Goal: Find specific page/section: Find specific page/section

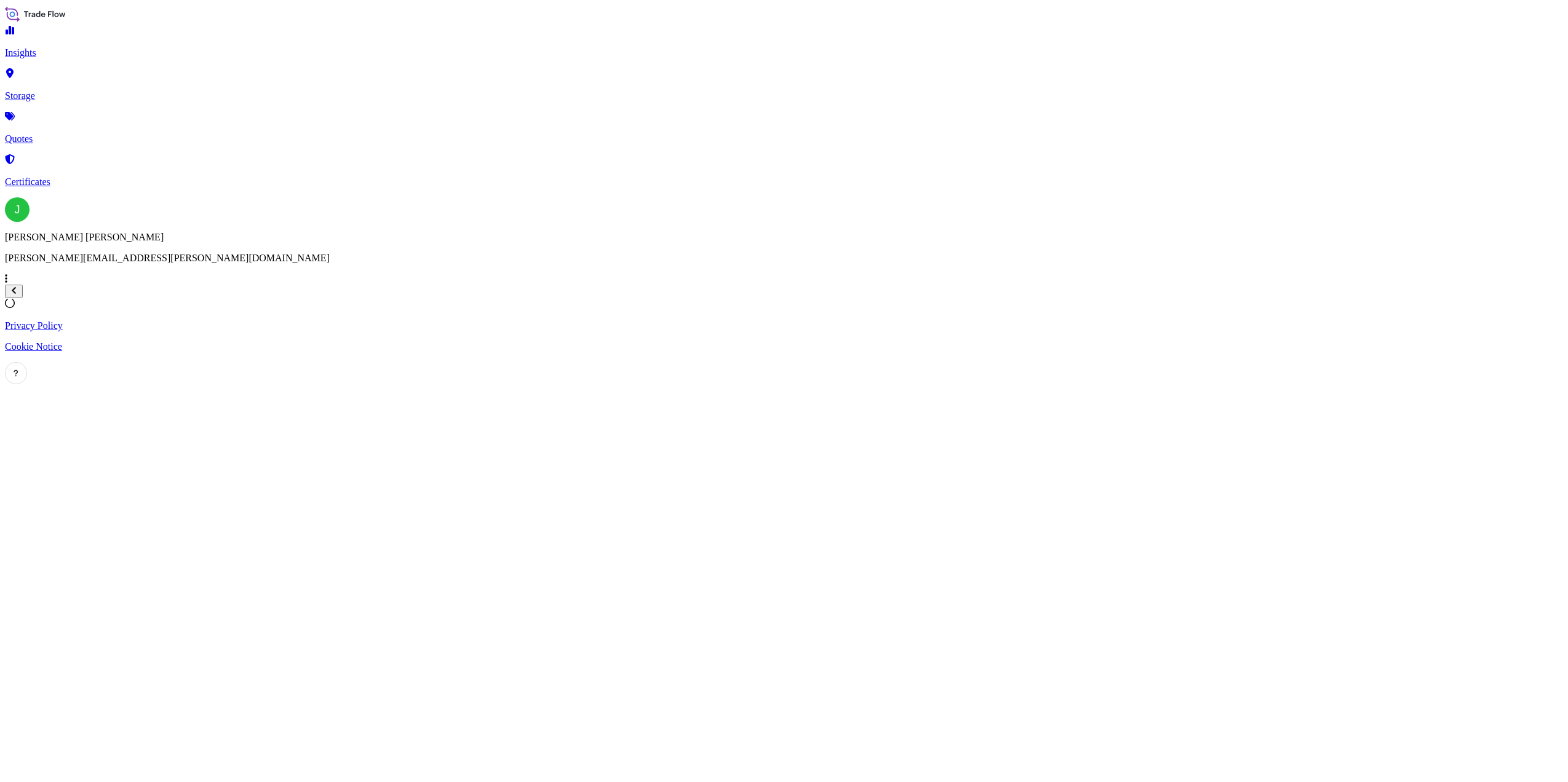
select select "2025"
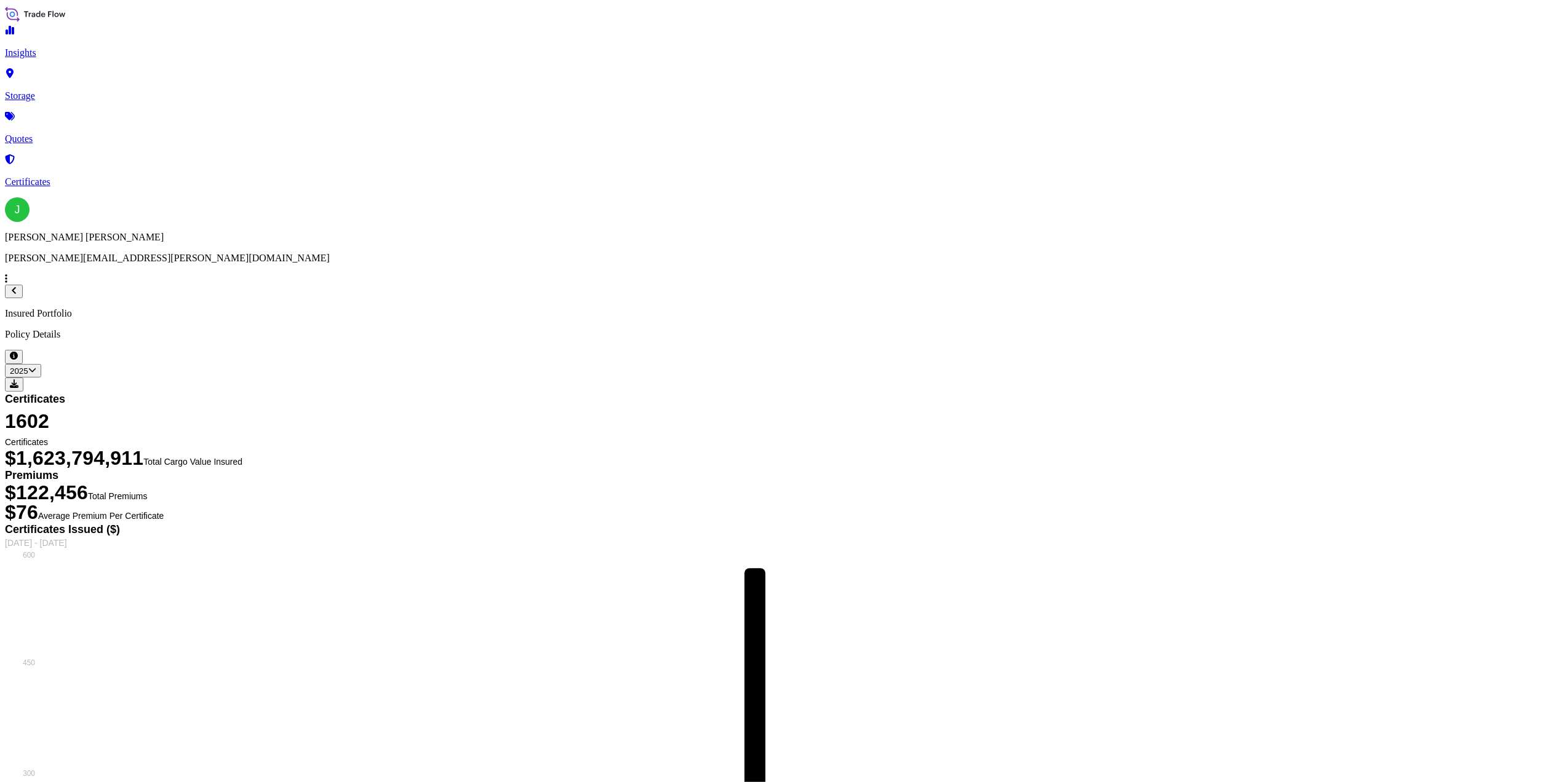
click at [55, 91] on p "Storage" at bounding box center [783, 96] width 1558 height 11
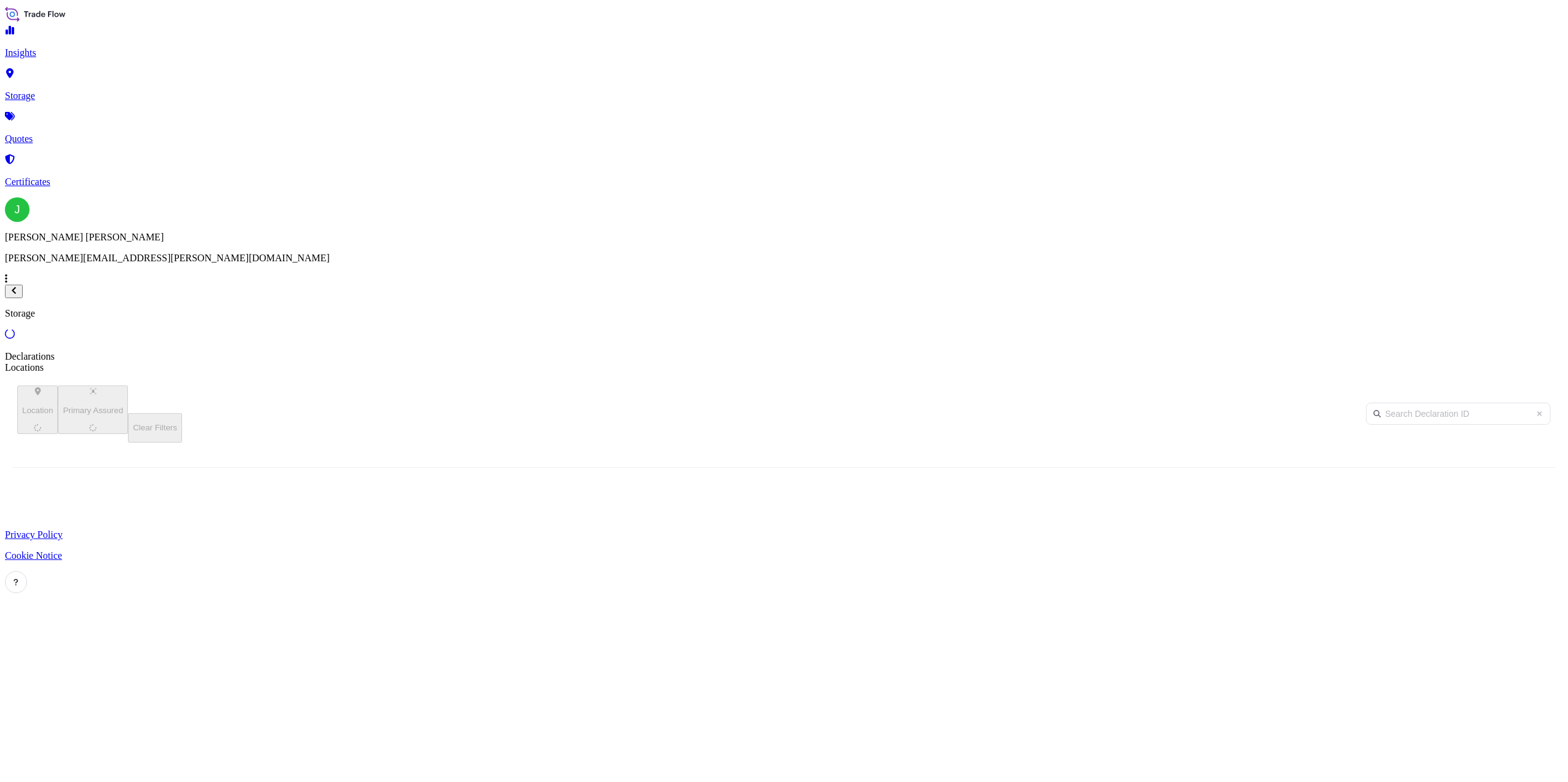
scroll to position [538, 1359]
select select "2025"
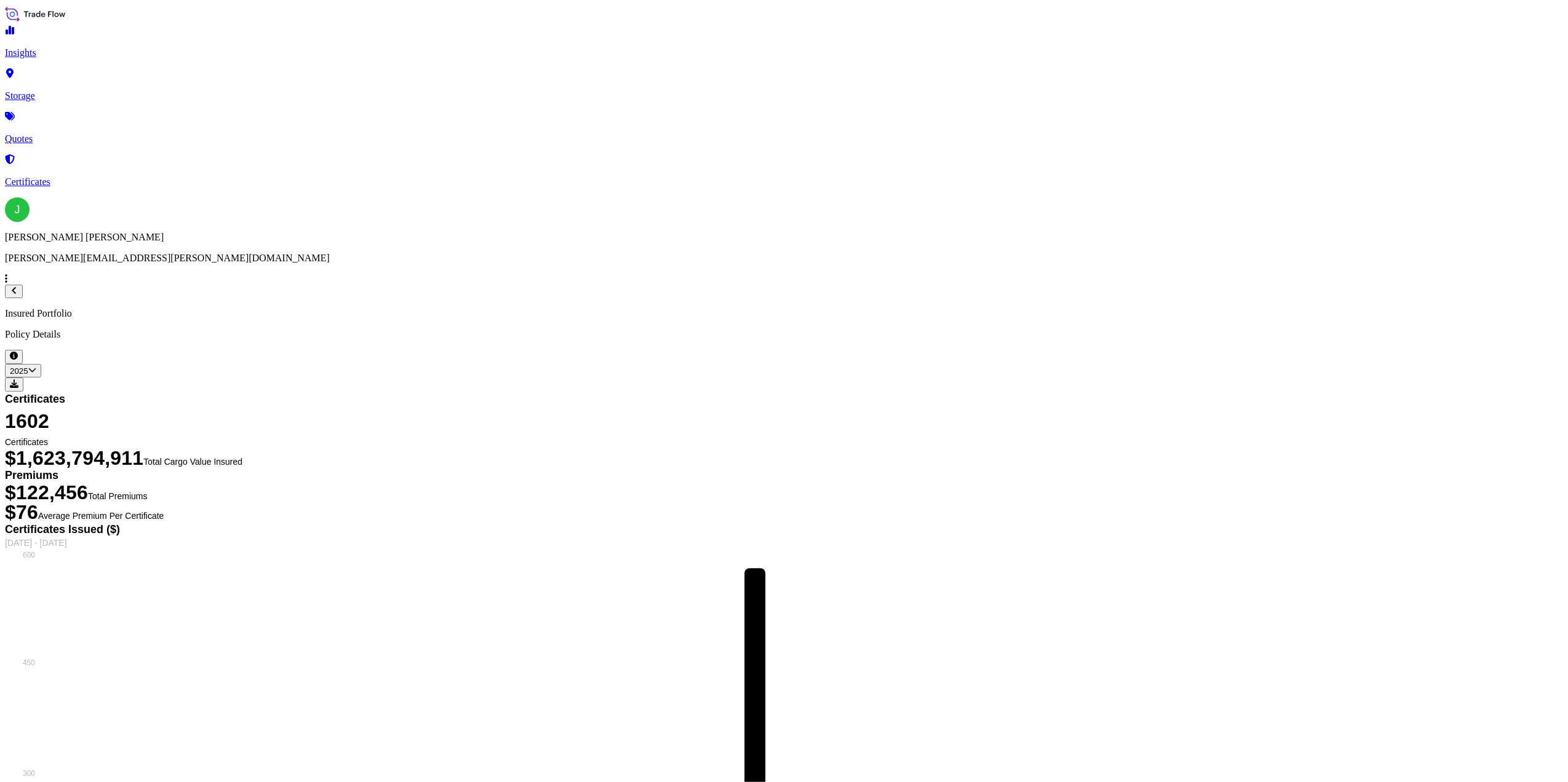
click at [48, 133] on p "Quotes" at bounding box center [783, 139] width 1558 height 11
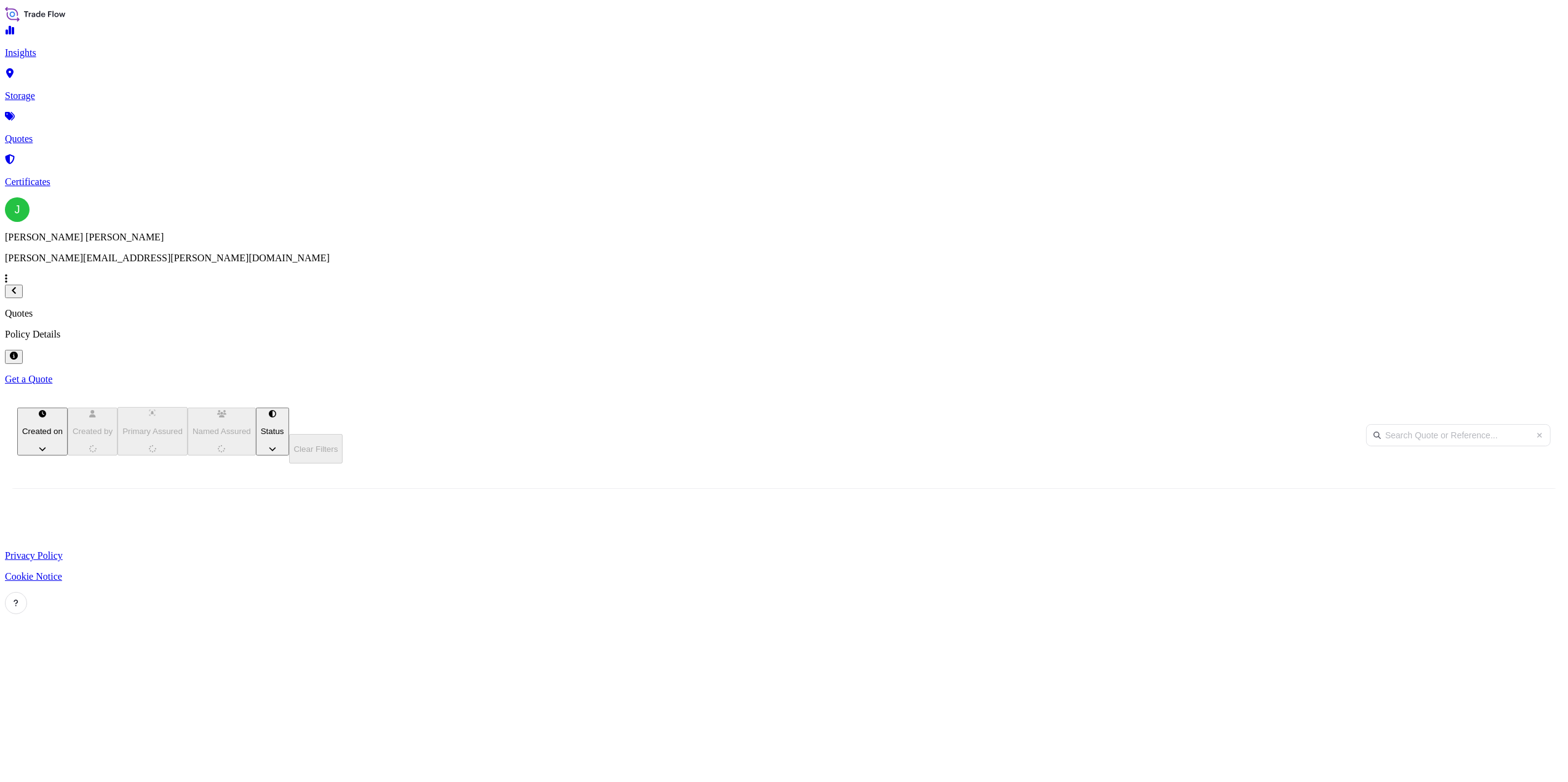
scroll to position [569, 1359]
click at [45, 176] on p "Certificates" at bounding box center [783, 182] width 1558 height 11
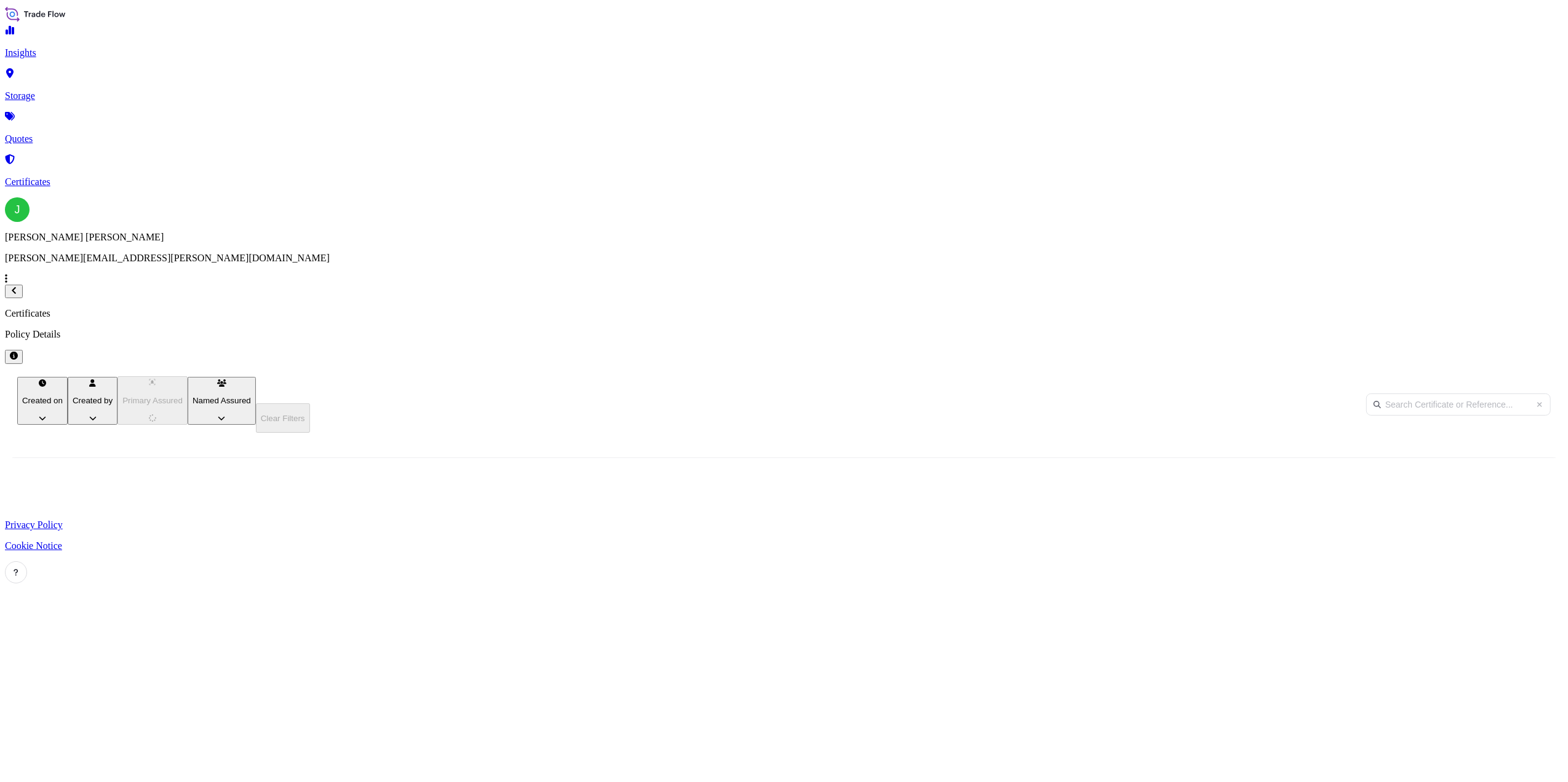
scroll to position [569, 1359]
click at [1534, 490] on icon at bounding box center [1537, 484] width 7 height 11
click at [64, 91] on p "Storage" at bounding box center [783, 96] width 1558 height 11
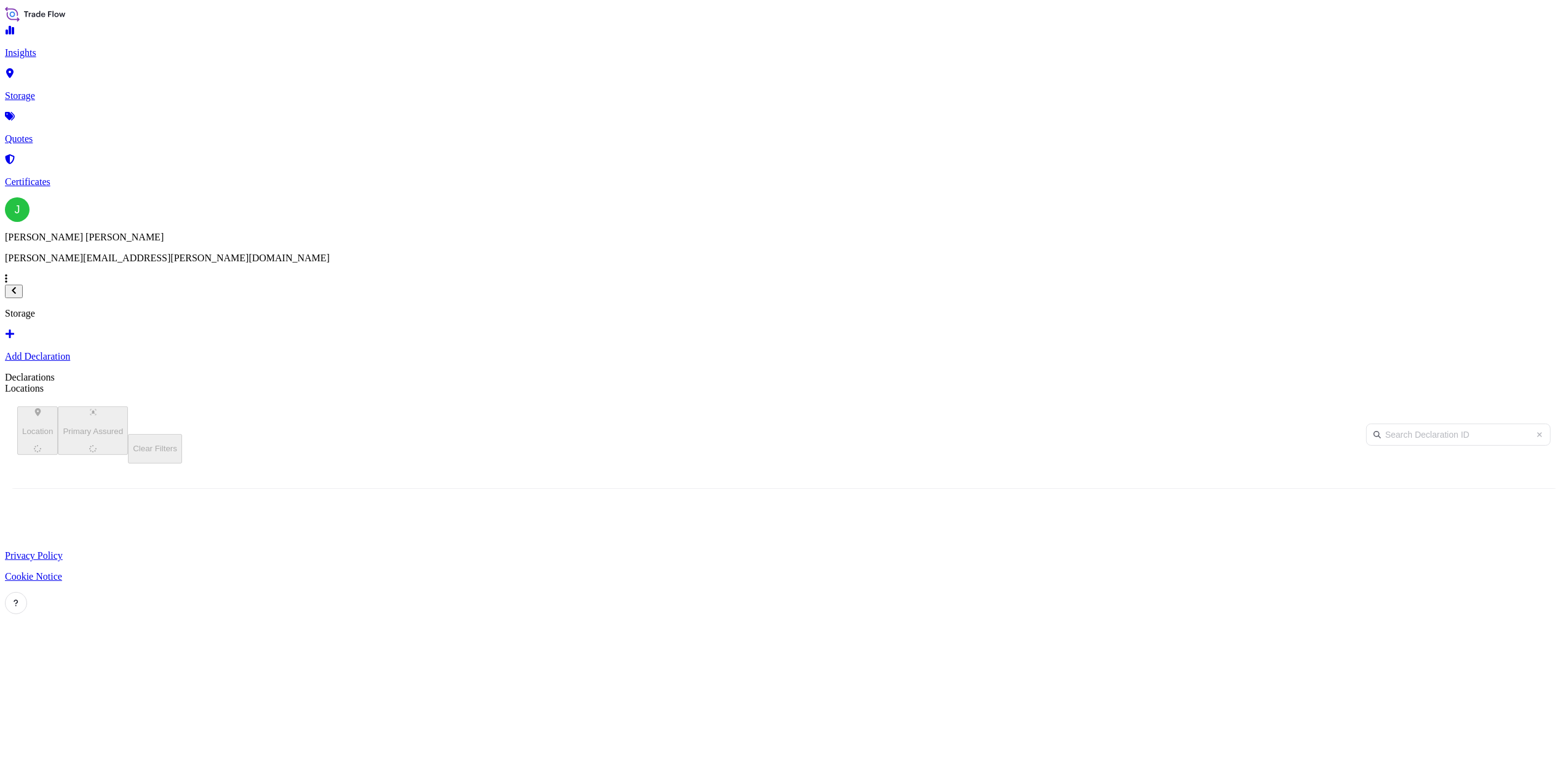
scroll to position [538, 1359]
click at [83, 547] on span "31504-2285-2074" at bounding box center [49, 552] width 68 height 12
